Goal: Information Seeking & Learning: Learn about a topic

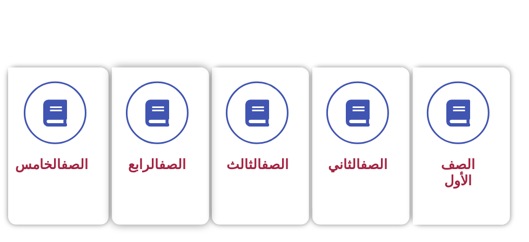
scroll to position [270, 0]
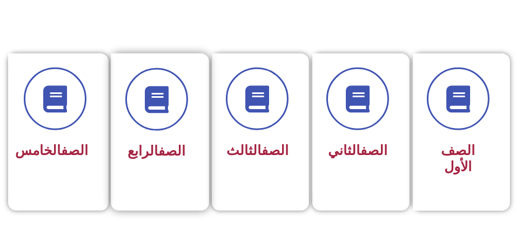
click at [197, 170] on div "الصف الرابع" at bounding box center [157, 125] width 92 height 142
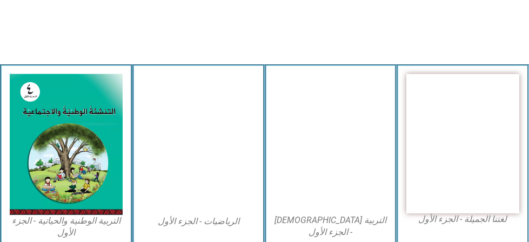
scroll to position [324, 0]
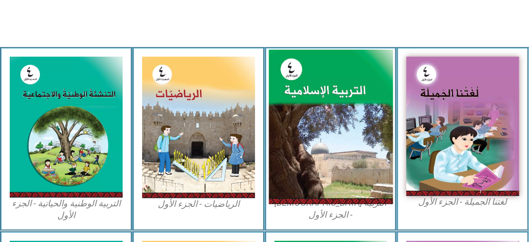
click at [356, 169] on img at bounding box center [331, 127] width 124 height 155
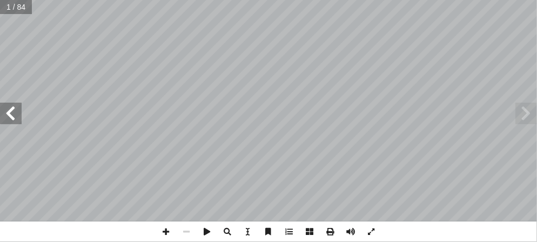
click at [15, 119] on span at bounding box center [11, 114] width 22 height 22
click at [2, 109] on span at bounding box center [11, 114] width 22 height 22
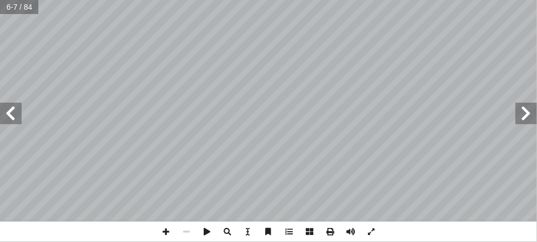
click at [4, 109] on span at bounding box center [11, 114] width 22 height 22
drag, startPoint x: 4, startPoint y: 109, endPoint x: 12, endPoint y: 109, distance: 8.6
click at [12, 109] on span at bounding box center [11, 114] width 22 height 22
click at [3, 110] on span at bounding box center [11, 114] width 22 height 22
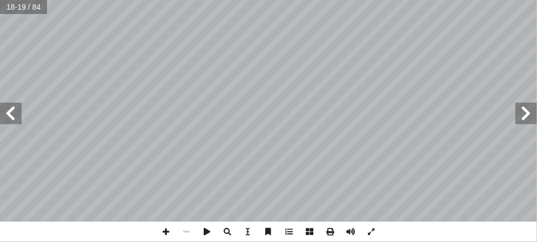
click at [3, 110] on span at bounding box center [11, 114] width 22 height 22
click at [1, 114] on span at bounding box center [11, 114] width 22 height 22
click at [527, 123] on span at bounding box center [527, 114] width 22 height 22
click at [525, 115] on span at bounding box center [527, 114] width 22 height 22
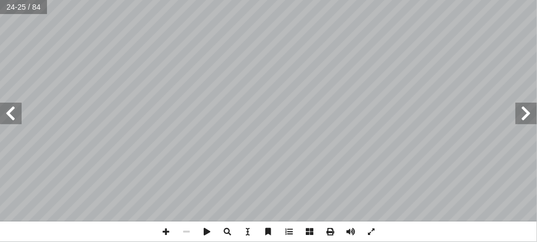
click at [525, 115] on span at bounding box center [527, 114] width 22 height 22
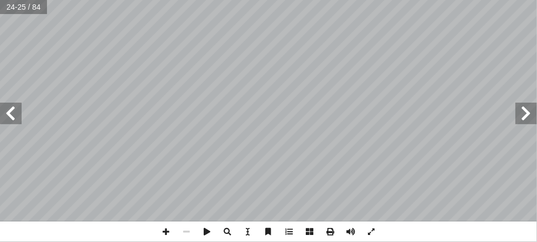
click at [525, 115] on span at bounding box center [527, 114] width 22 height 22
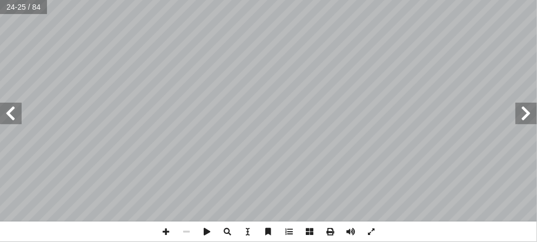
click at [525, 115] on span at bounding box center [527, 114] width 22 height 22
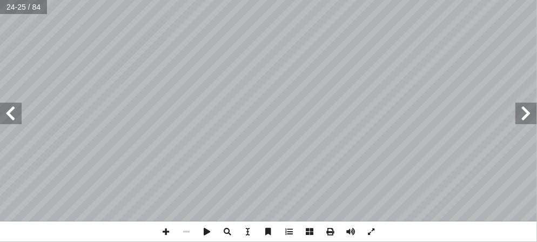
click at [525, 115] on span at bounding box center [527, 114] width 22 height 22
click at [12, 105] on span at bounding box center [11, 114] width 22 height 22
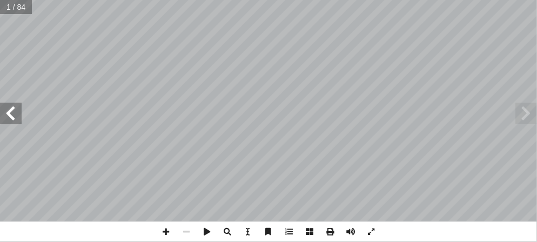
click at [12, 105] on span at bounding box center [11, 114] width 22 height 22
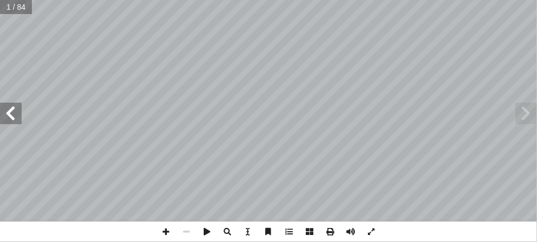
click at [12, 105] on span at bounding box center [11, 114] width 22 height 22
click at [159, 233] on span at bounding box center [166, 232] width 21 height 21
click at [12, 108] on span at bounding box center [11, 114] width 22 height 22
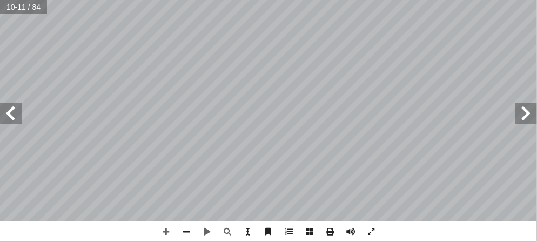
click at [12, 108] on span at bounding box center [11, 114] width 22 height 22
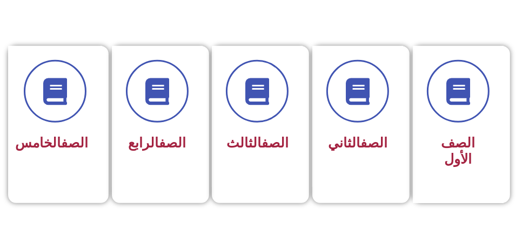
scroll to position [270, 0]
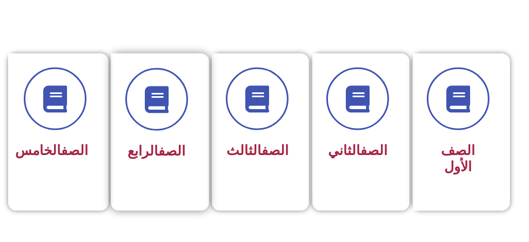
click at [163, 157] on link "الصف" at bounding box center [171, 151] width 27 height 16
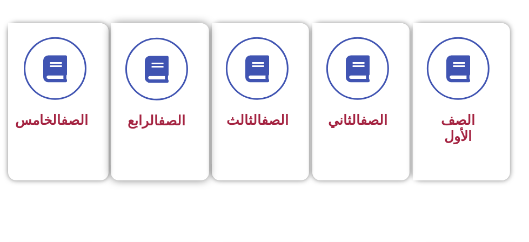
scroll to position [324, 0]
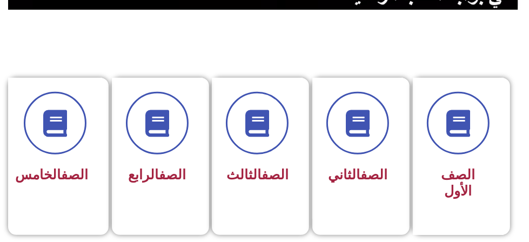
scroll to position [270, 0]
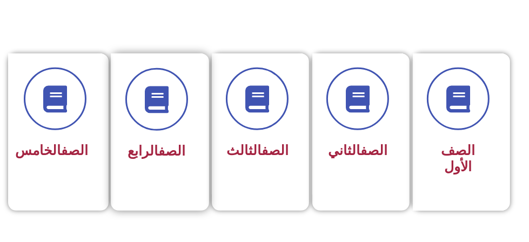
click at [156, 161] on div "الصف الرابع" at bounding box center [156, 152] width 63 height 26
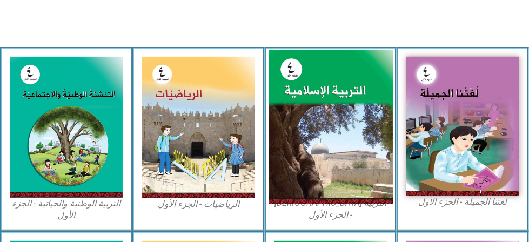
scroll to position [322, 0]
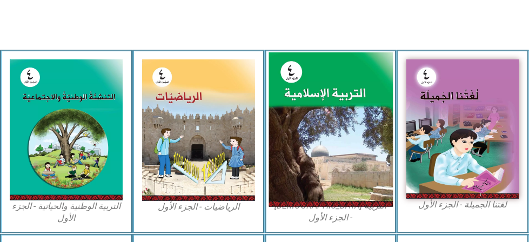
click at [326, 159] on img at bounding box center [331, 129] width 124 height 155
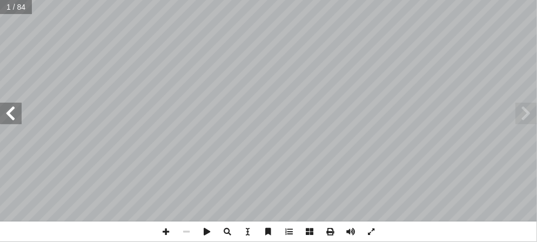
click at [15, 121] on span at bounding box center [11, 114] width 22 height 22
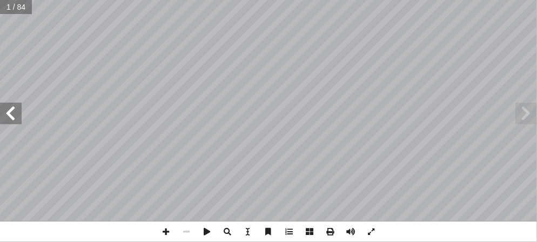
click at [15, 121] on span at bounding box center [11, 114] width 22 height 22
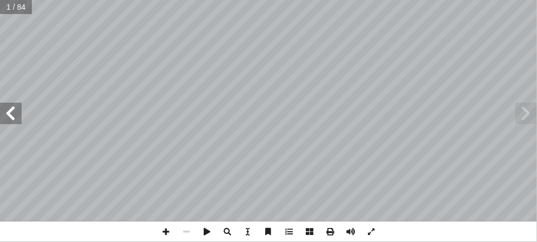
click at [15, 121] on span at bounding box center [11, 114] width 22 height 22
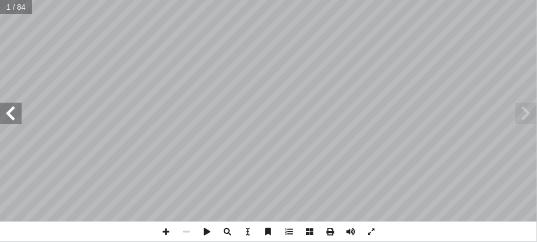
click at [15, 121] on span at bounding box center [11, 114] width 22 height 22
click at [6, 116] on span at bounding box center [11, 114] width 22 height 22
click at [166, 232] on span at bounding box center [166, 232] width 21 height 21
